Goal: Task Accomplishment & Management: Use online tool/utility

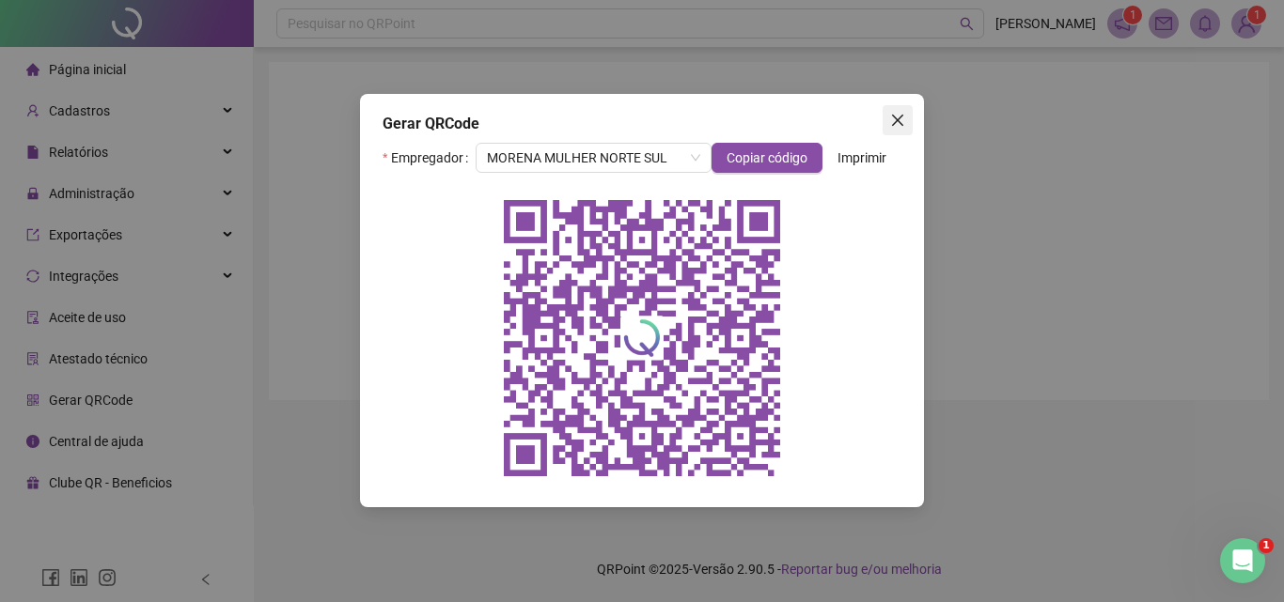
click at [898, 117] on icon "close" at bounding box center [897, 120] width 15 height 15
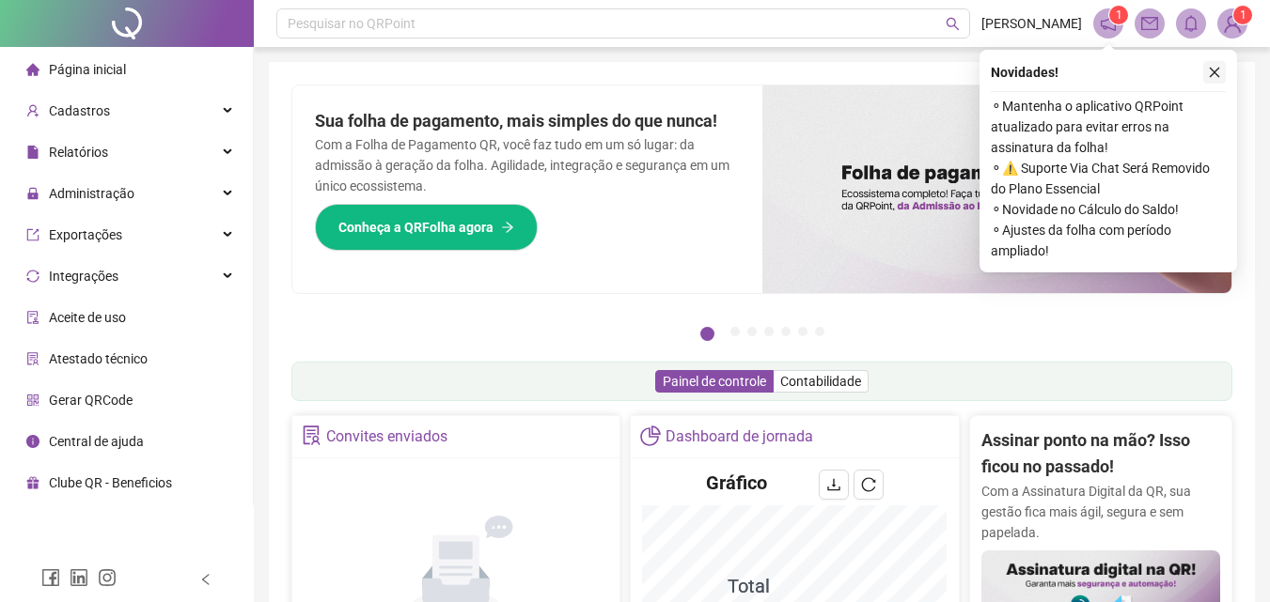
click at [1214, 71] on icon "close" at bounding box center [1214, 72] width 13 height 13
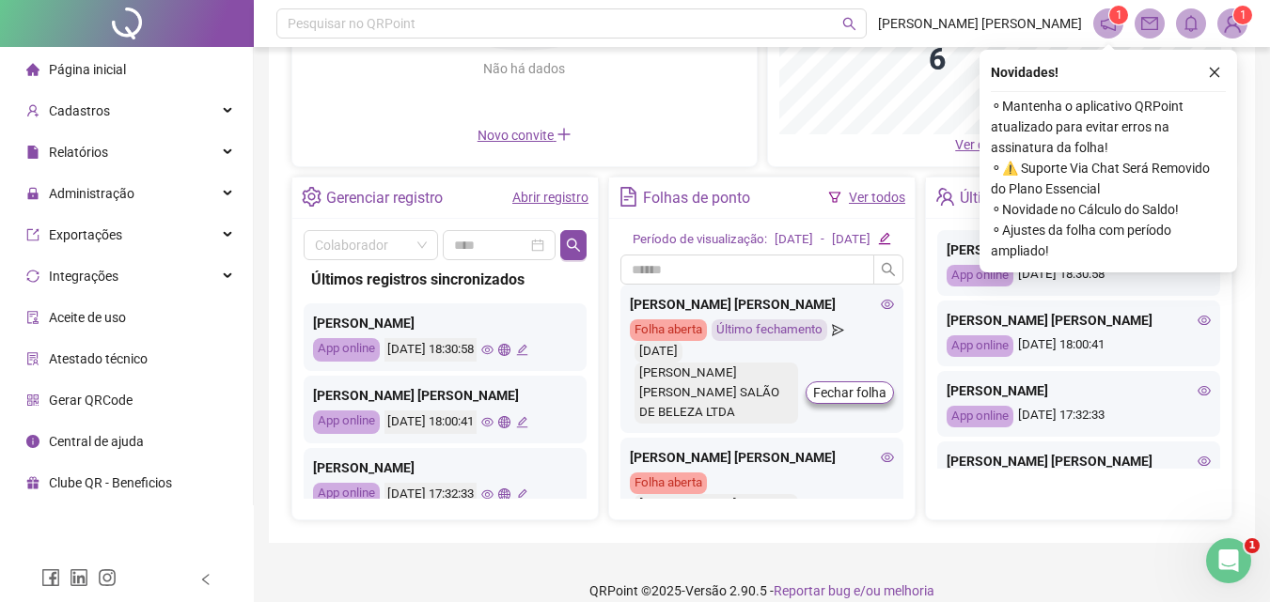
click at [103, 400] on span "Gerar QRCode" at bounding box center [91, 400] width 84 height 15
